Goal: Download file/media

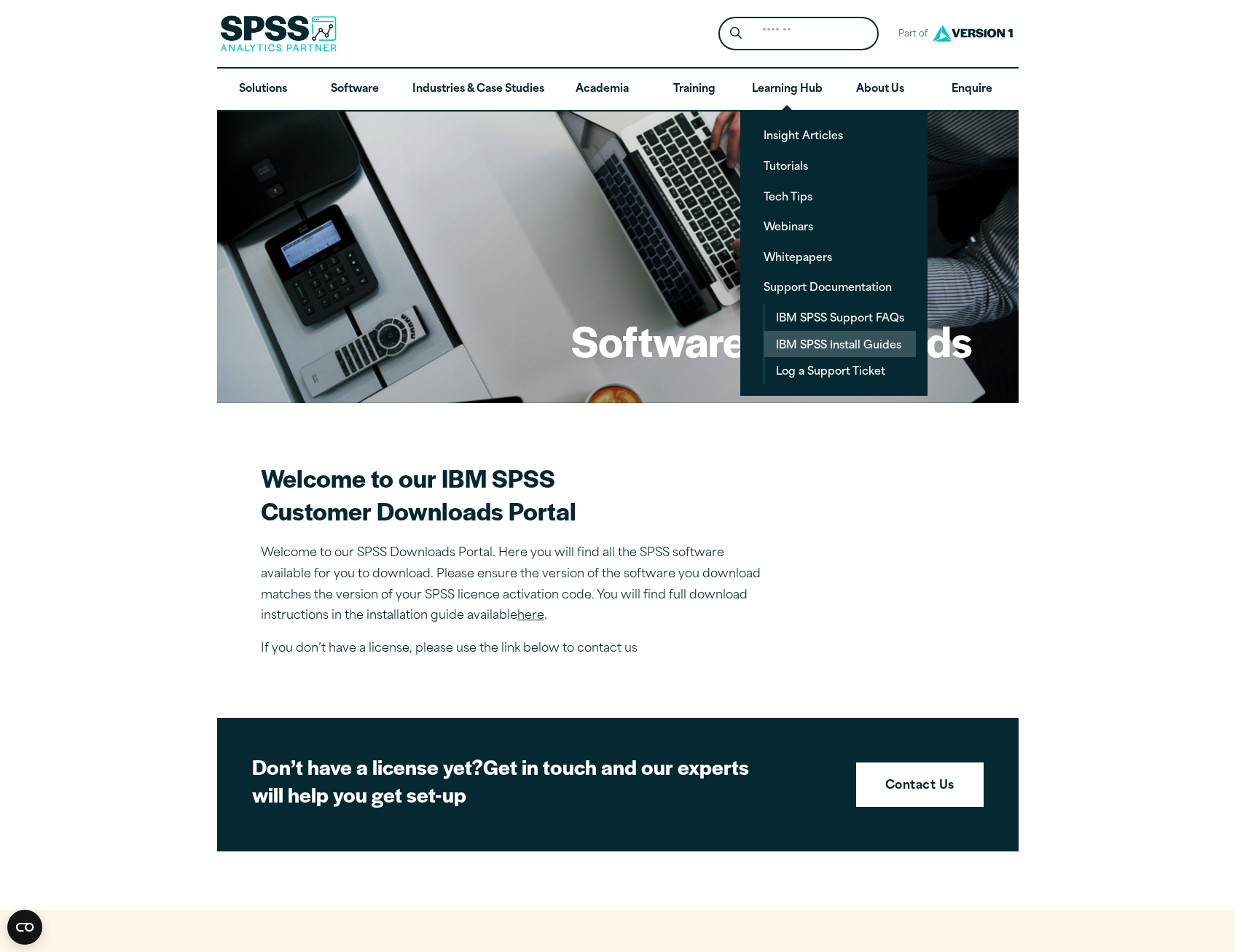
click at [834, 335] on link "IBM SPSS Install Guides" at bounding box center [840, 343] width 152 height 27
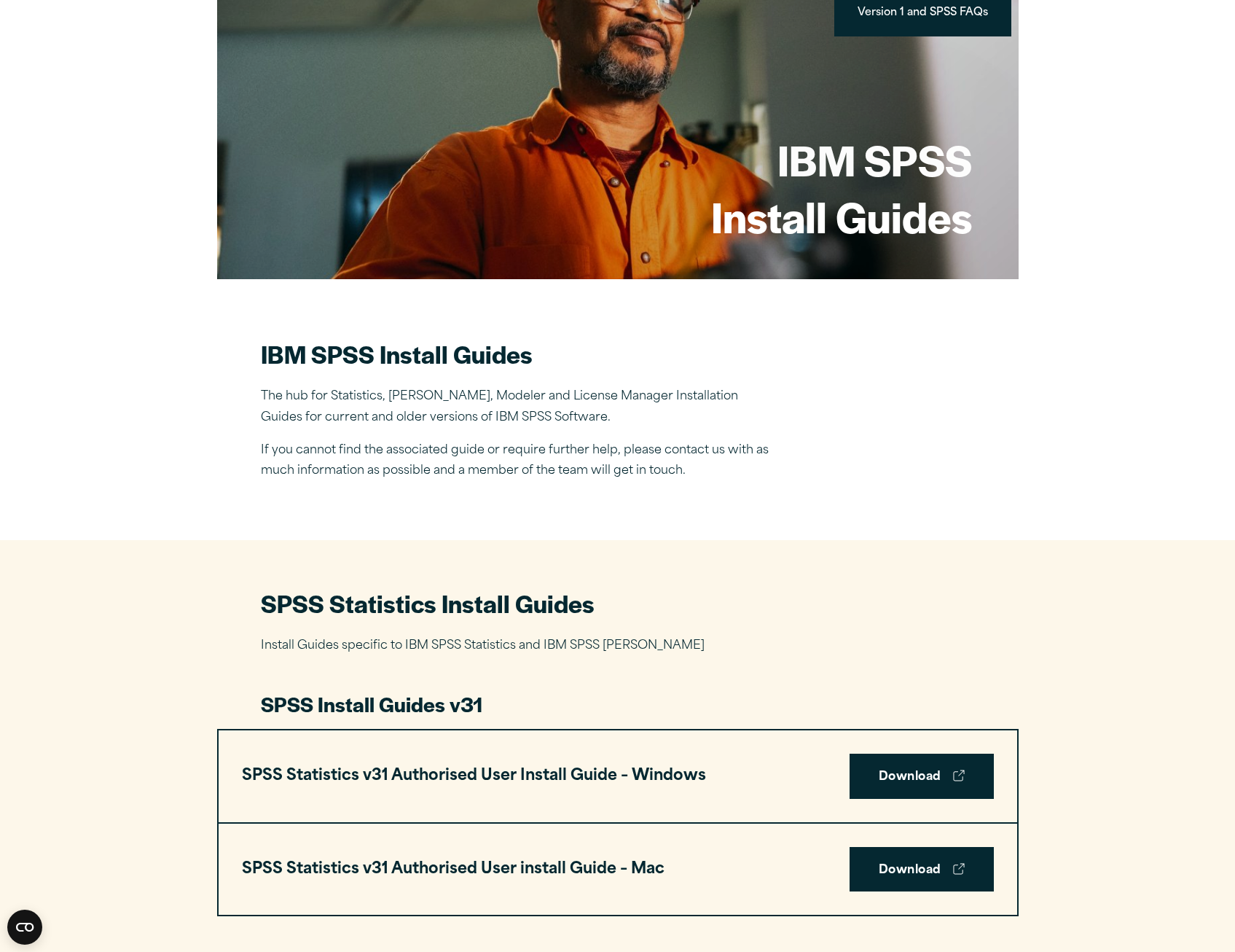
scroll to position [364, 0]
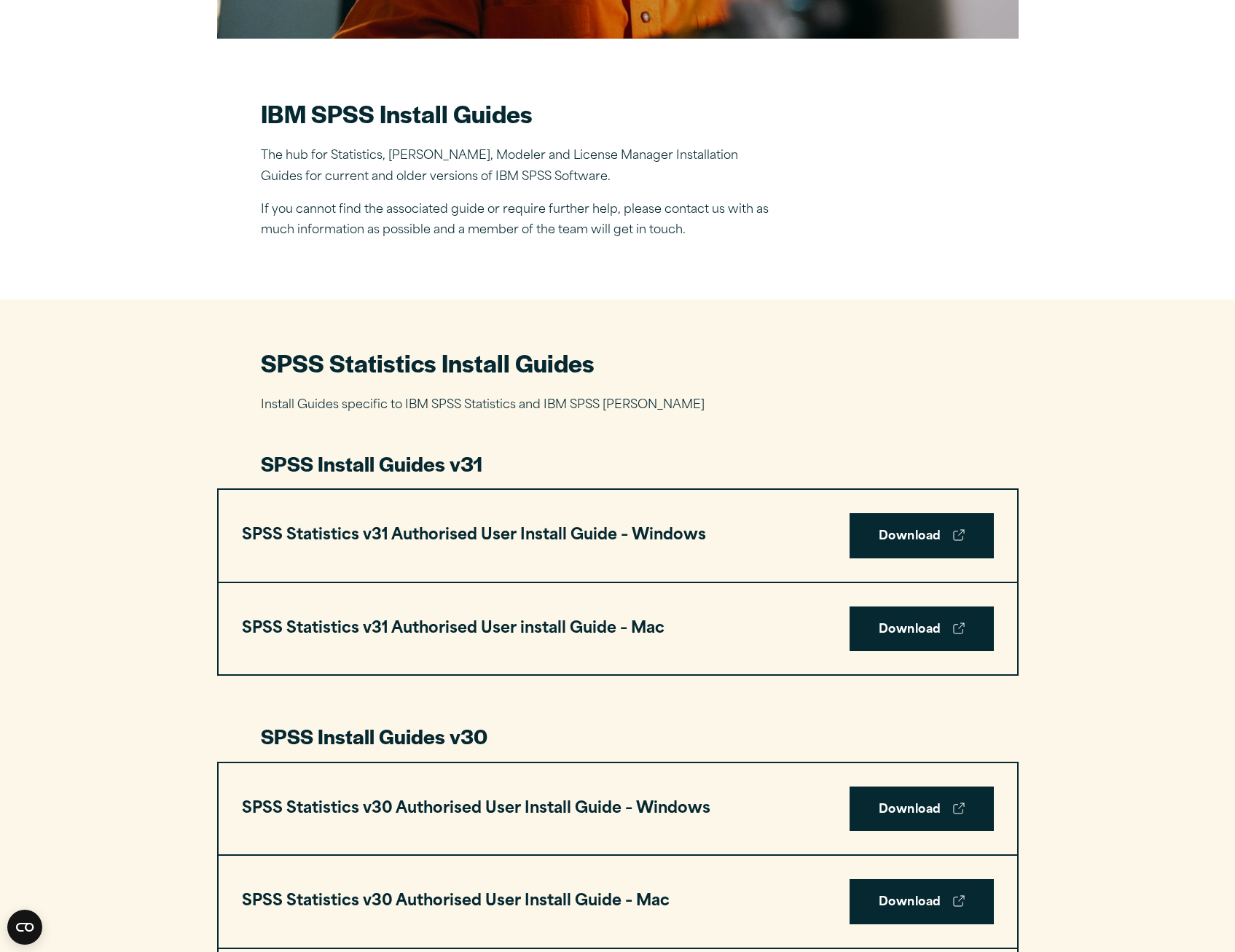
click at [894, 504] on div "SPSS Statistics v31 Authorised User Install Guide – Windows Download" at bounding box center [618, 535] width 799 height 92
click at [906, 532] on link "Download" at bounding box center [921, 536] width 144 height 45
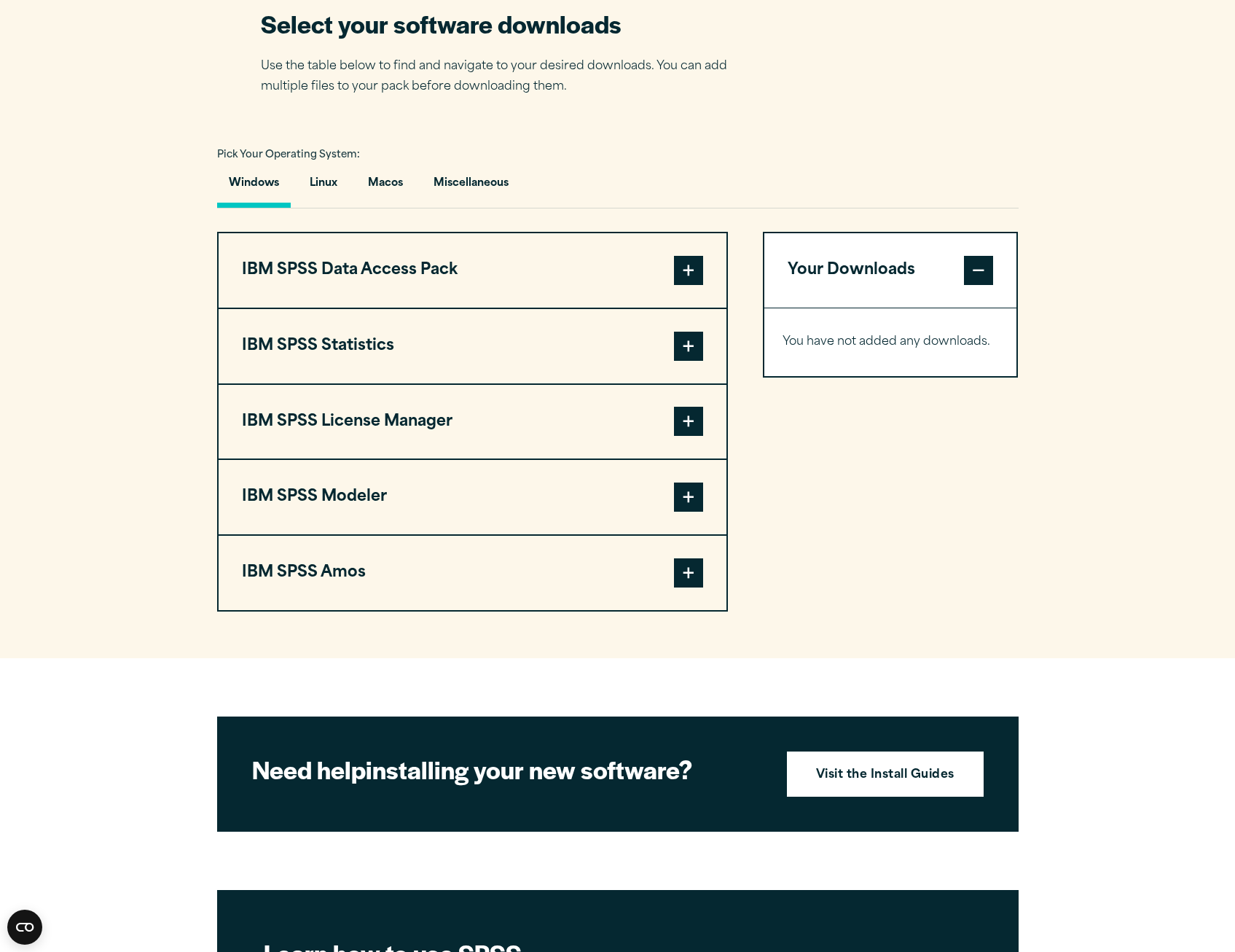
scroll to position [947, 0]
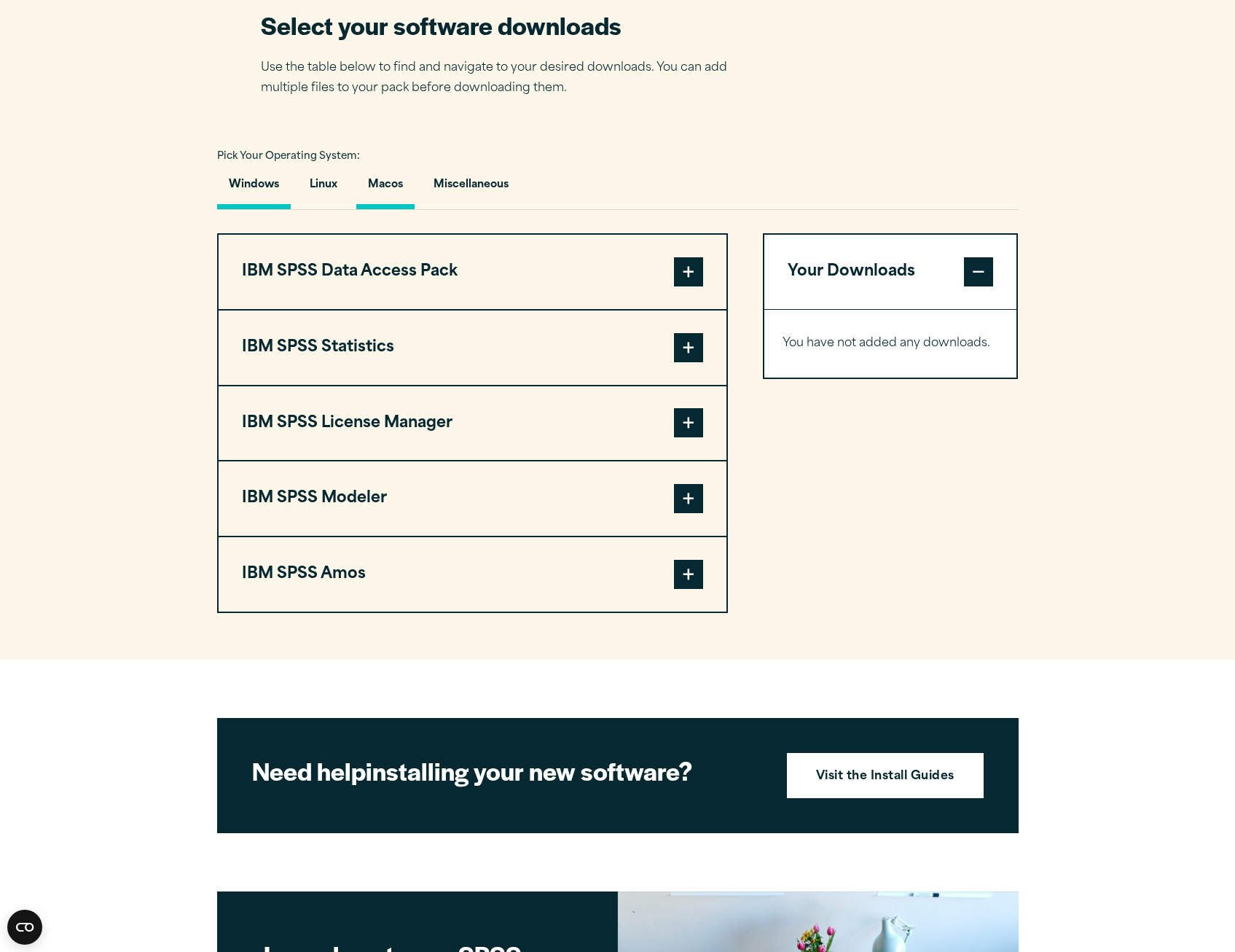
click at [378, 179] on button "Macos" at bounding box center [385, 188] width 58 height 41
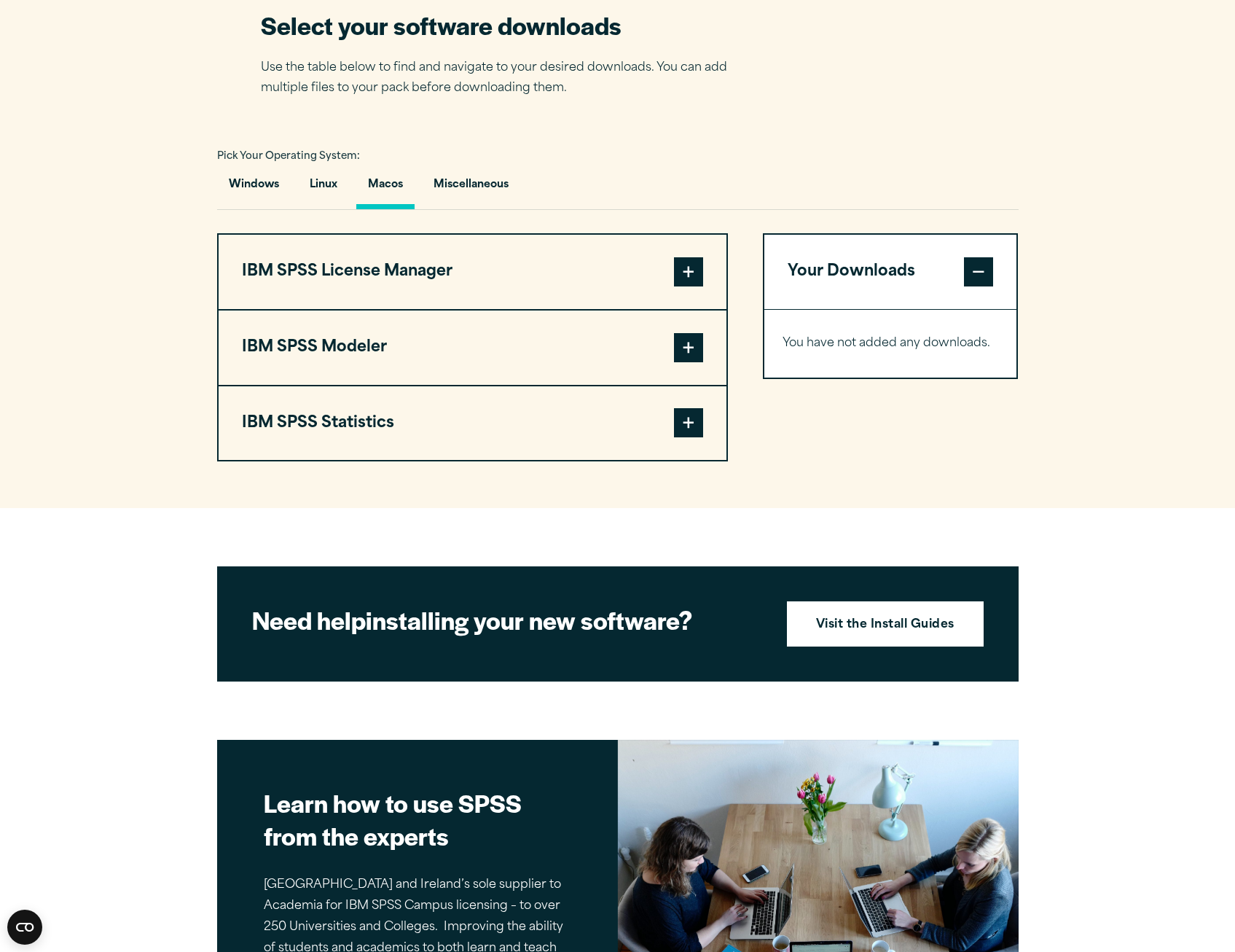
click at [704, 356] on button "IBM SPSS Modeler" at bounding box center [472, 347] width 508 height 74
